Goal: Understand process/instructions

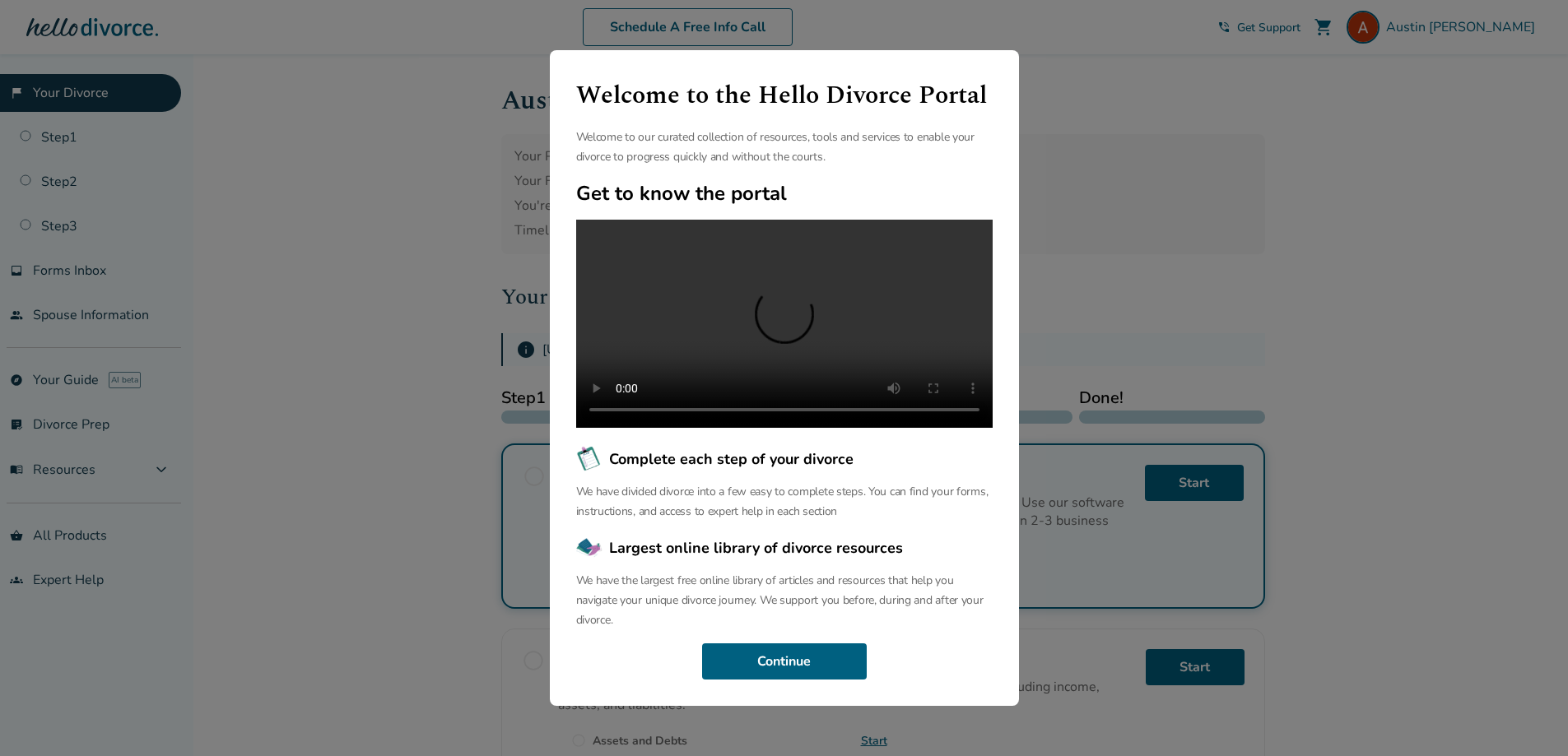
scroll to position [32, 0]
click at [749, 663] on button "Continue" at bounding box center [784, 661] width 165 height 36
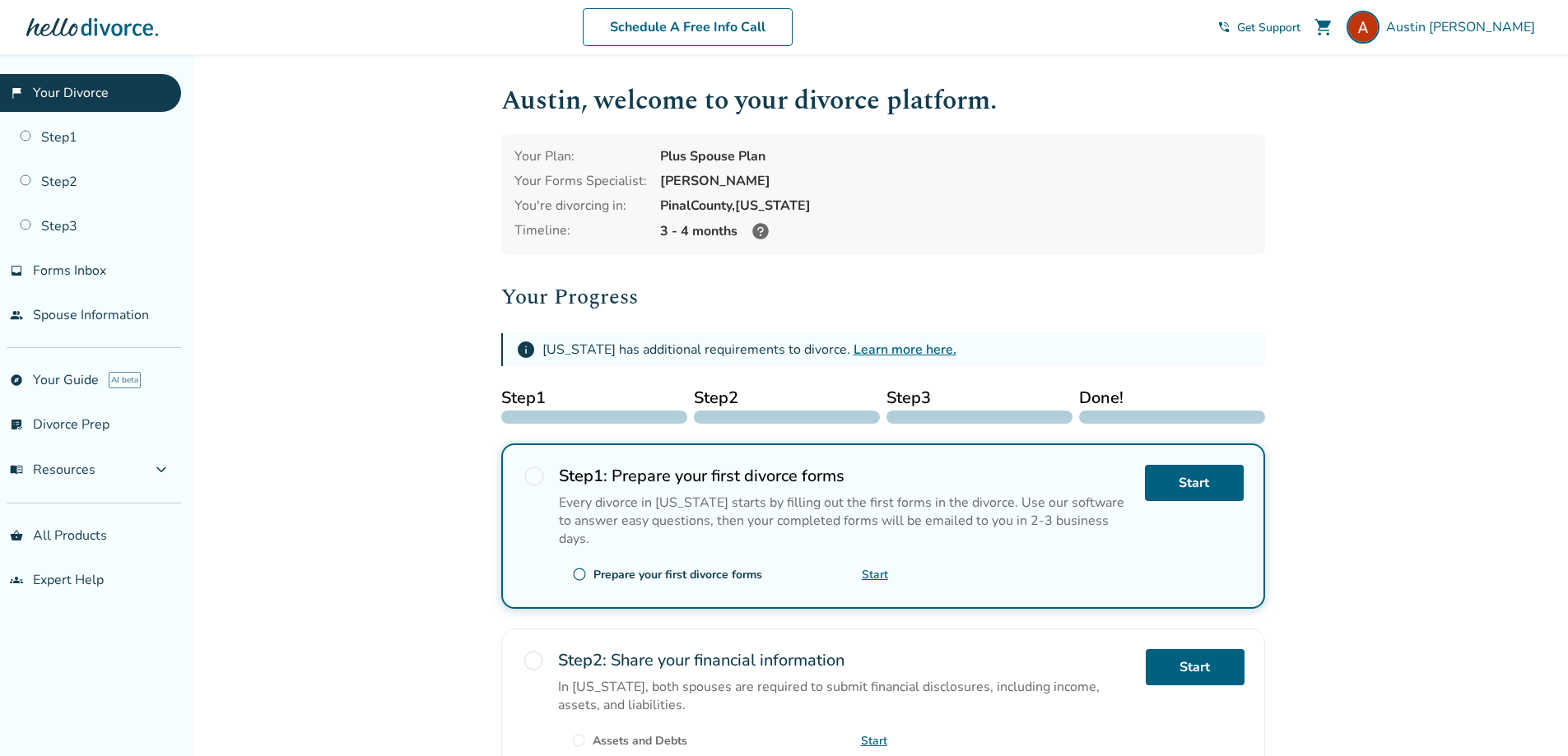
click at [884, 350] on link "Learn more here." at bounding box center [905, 350] width 103 height 18
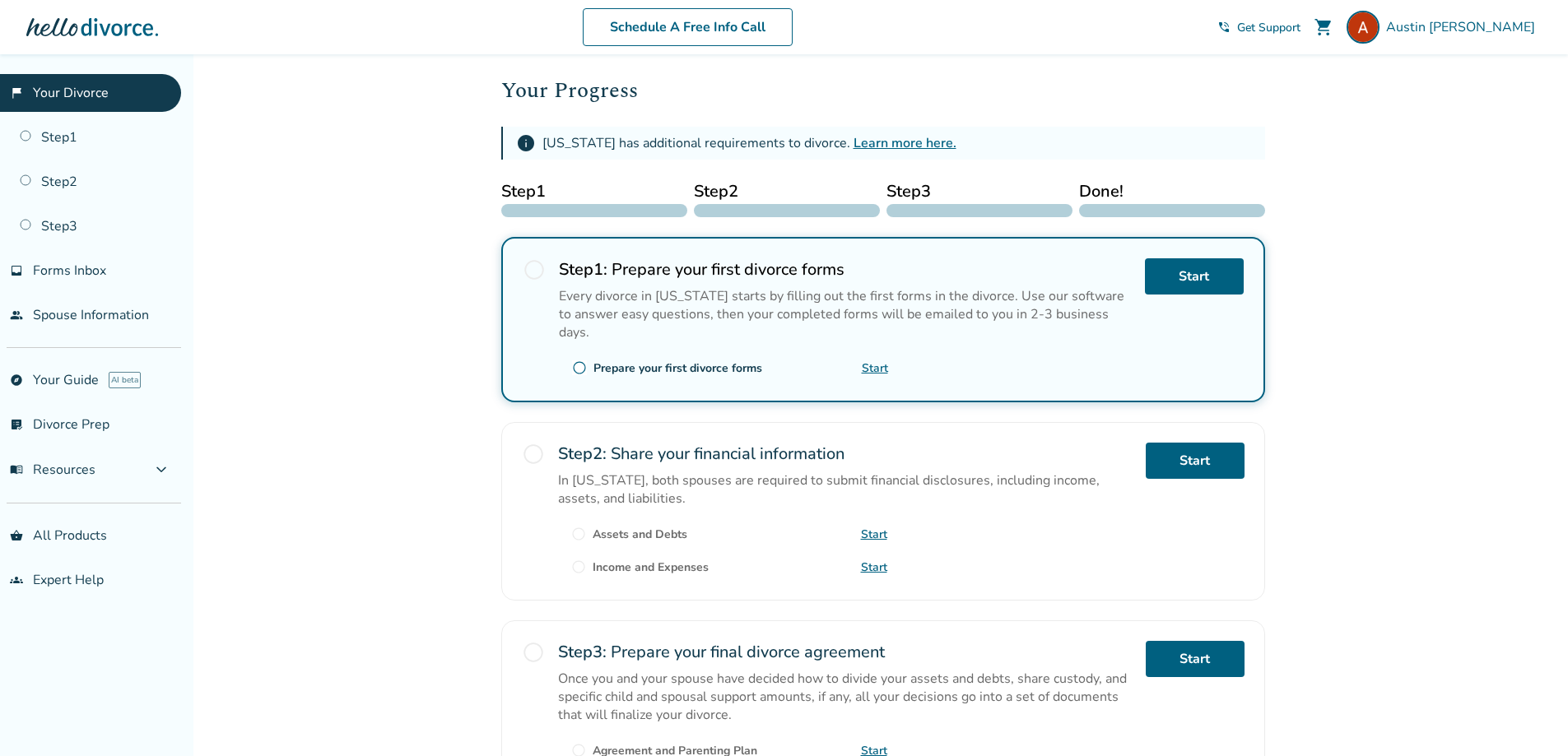
scroll to position [193, 0]
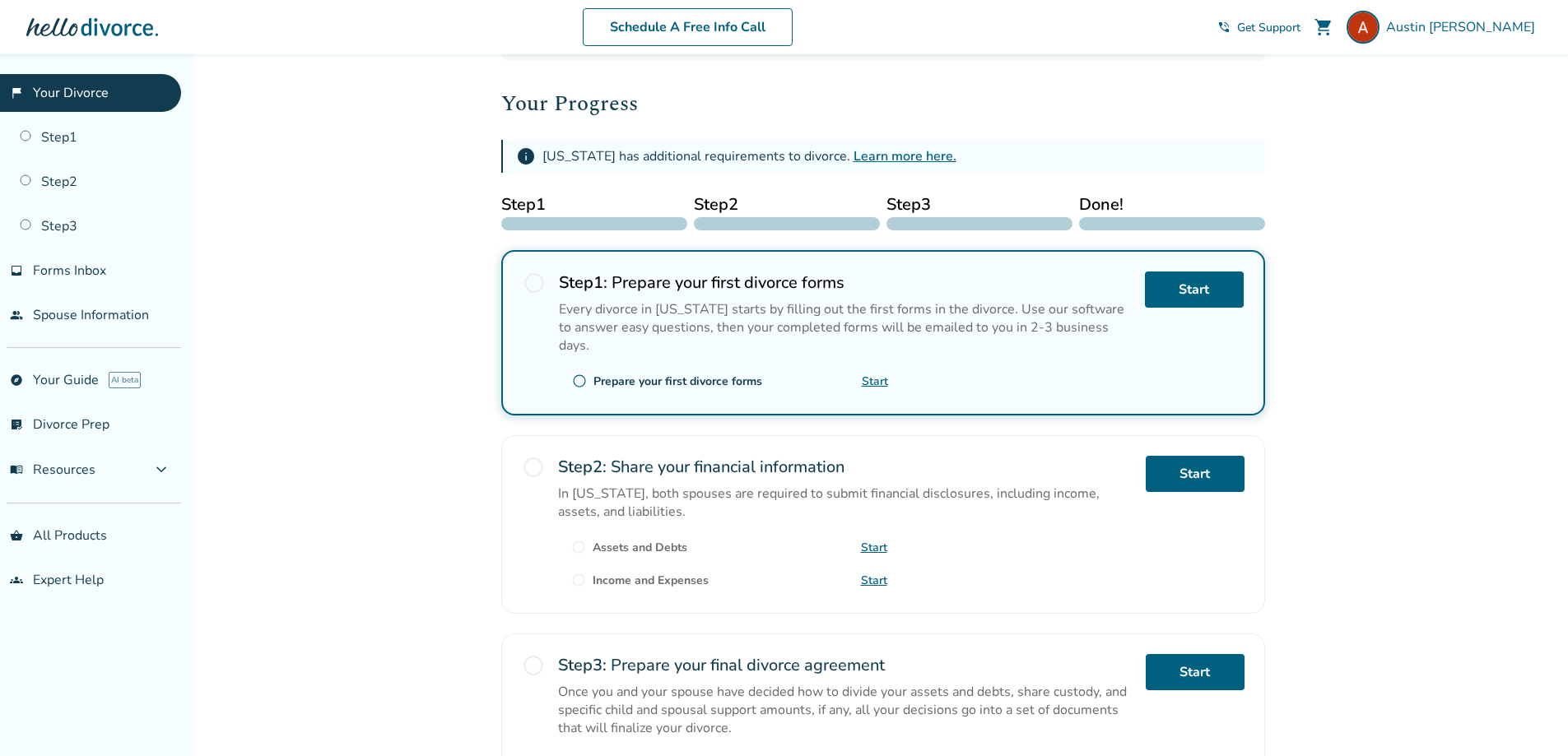
click at [876, 374] on link "Start" at bounding box center [875, 382] width 27 height 16
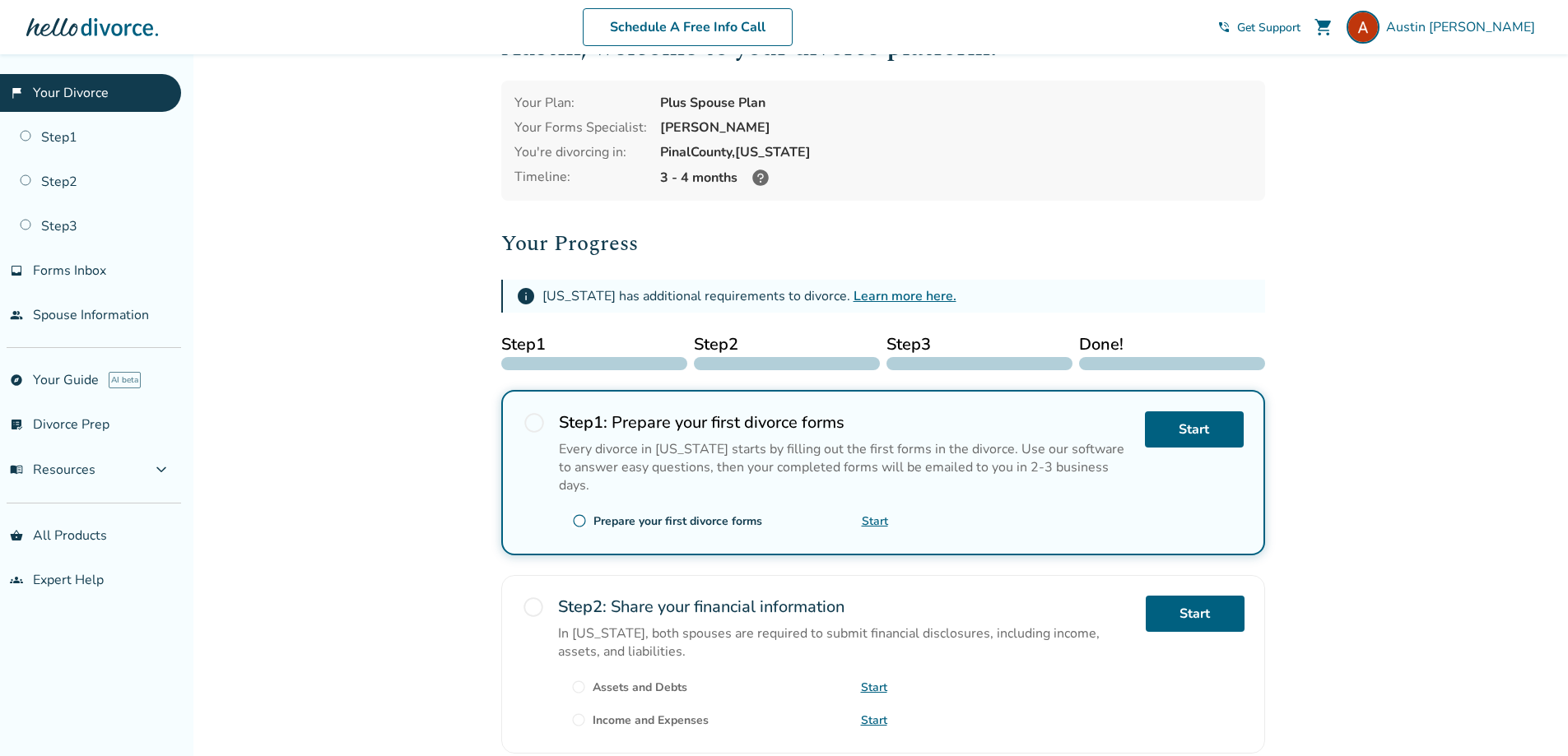
scroll to position [82, 0]
